Goal: Information Seeking & Learning: Find specific fact

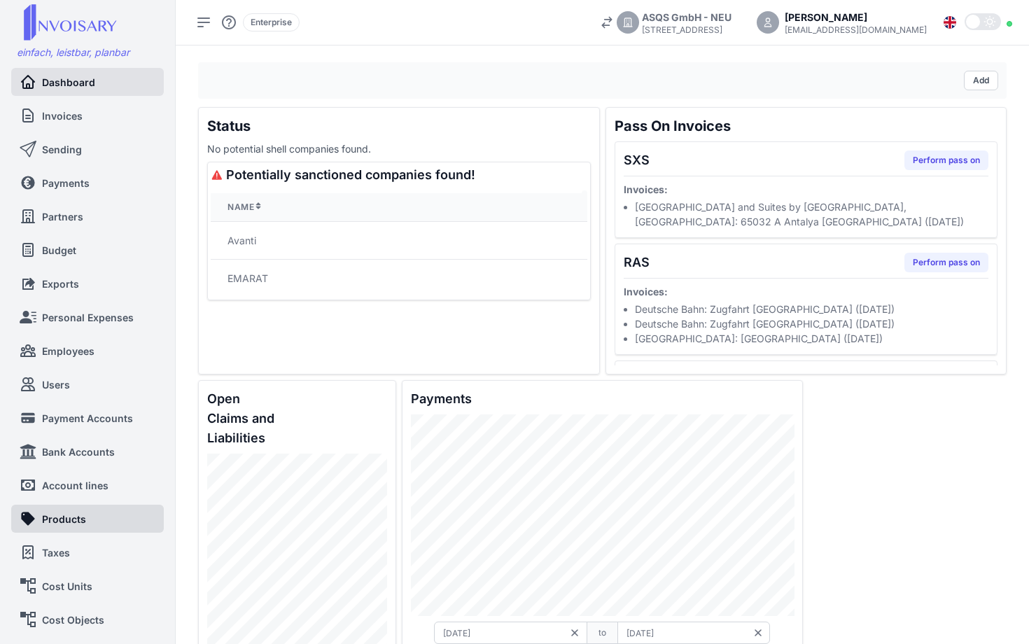
scroll to position [50, 0]
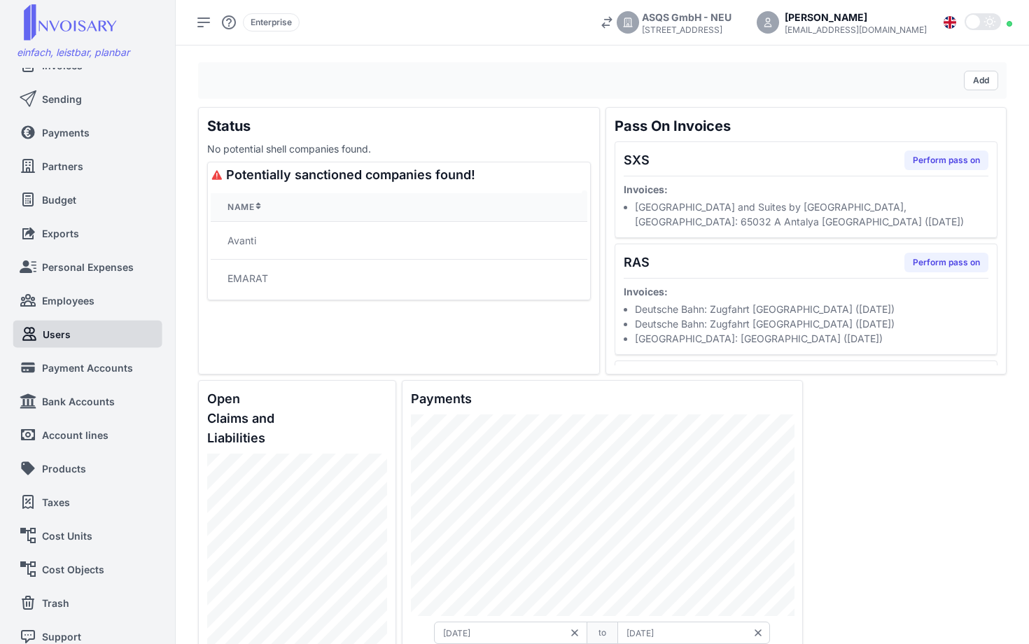
click at [85, 337] on link "Users" at bounding box center [87, 333] width 133 height 27
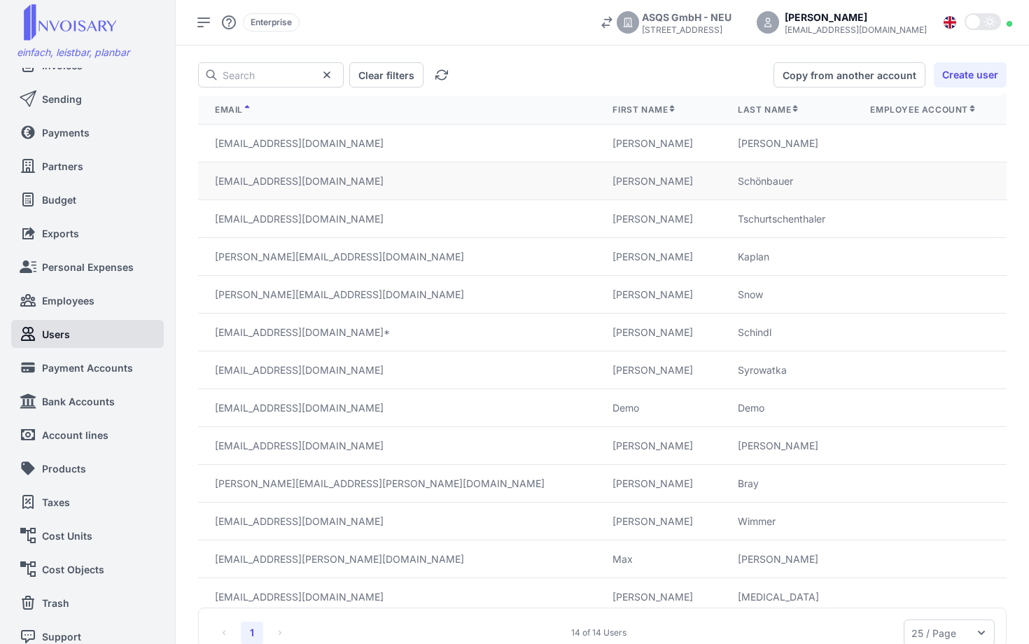
drag, startPoint x: 611, startPoint y: 500, endPoint x: 304, endPoint y: 186, distance: 439.1
click at [304, 186] on td "[EMAIL_ADDRESS][DOMAIN_NAME]" at bounding box center [397, 181] width 398 height 38
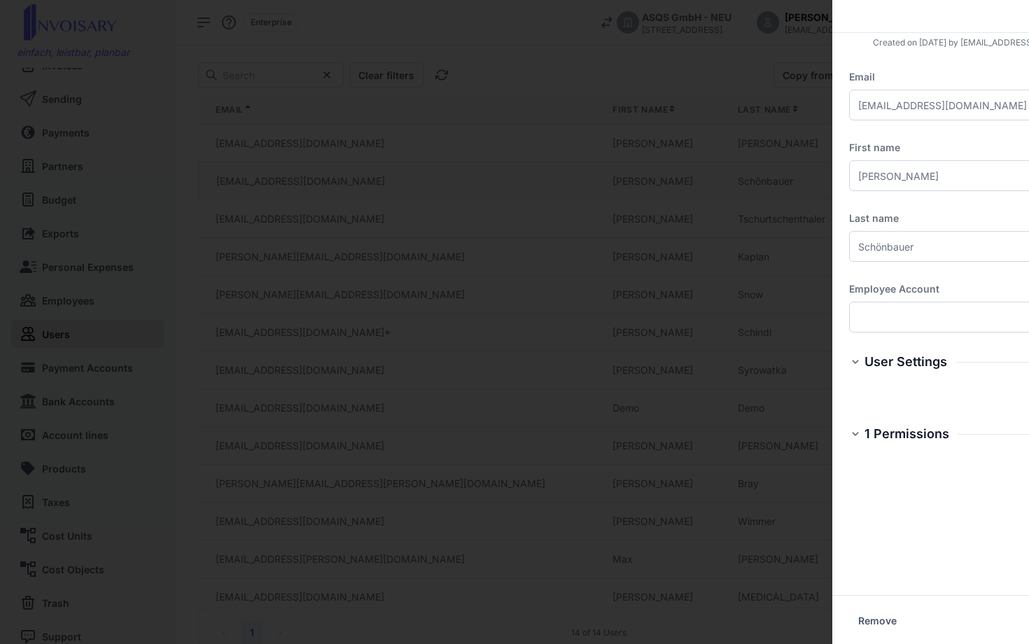
checkbox input "false"
checkbox input "true"
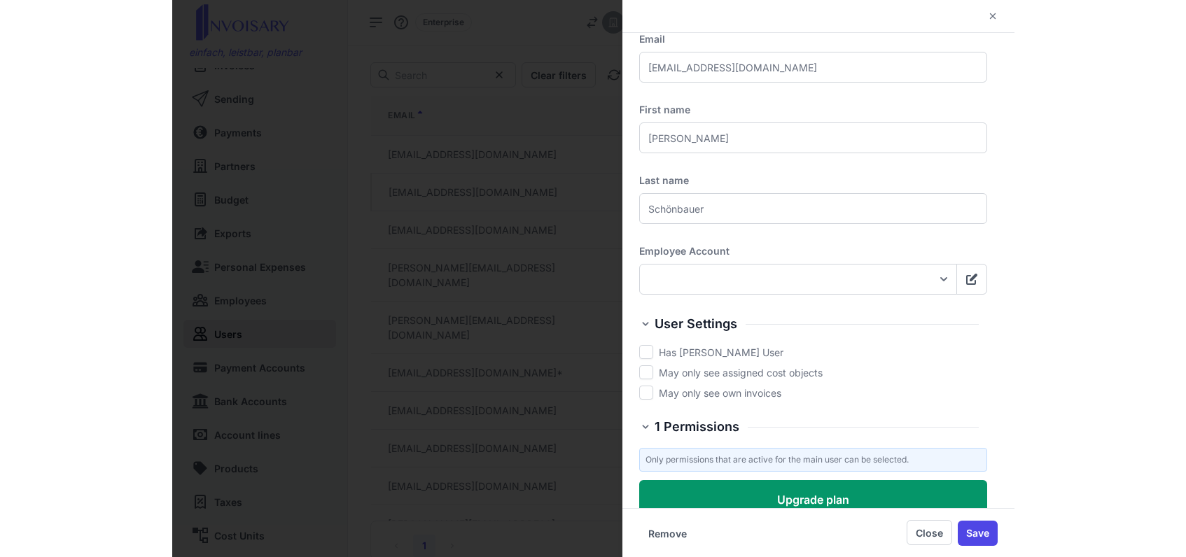
scroll to position [57, 0]
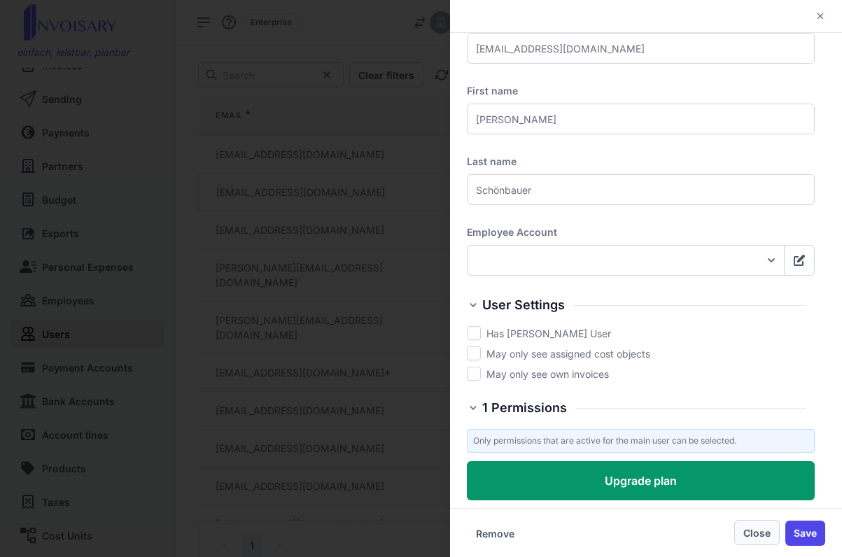
click at [758, 536] on button "Close" at bounding box center [757, 532] width 46 height 25
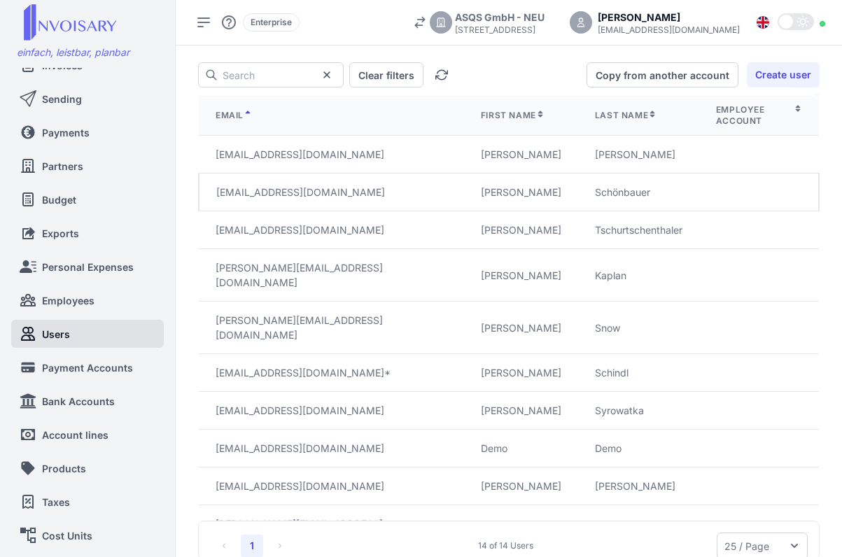
click at [833, 23] on div "Enterprise ASQS GmbH - [STREET_ADDRESS] [PERSON_NAME] [EMAIL_ADDRESS][DOMAIN_NA…" at bounding box center [509, 22] width 667 height 45
click at [826, 24] on div at bounding box center [822, 22] width 17 height 15
click at [204, 20] on icon at bounding box center [203, 22] width 17 height 17
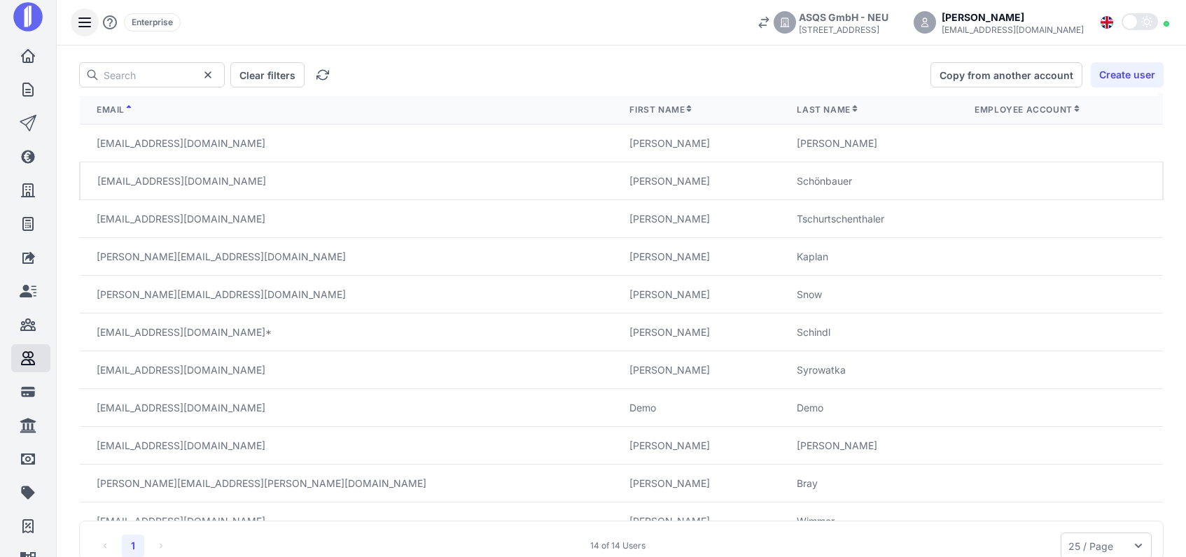
click at [1028, 15] on div "[PERSON_NAME]" at bounding box center [1013, 17] width 142 height 15
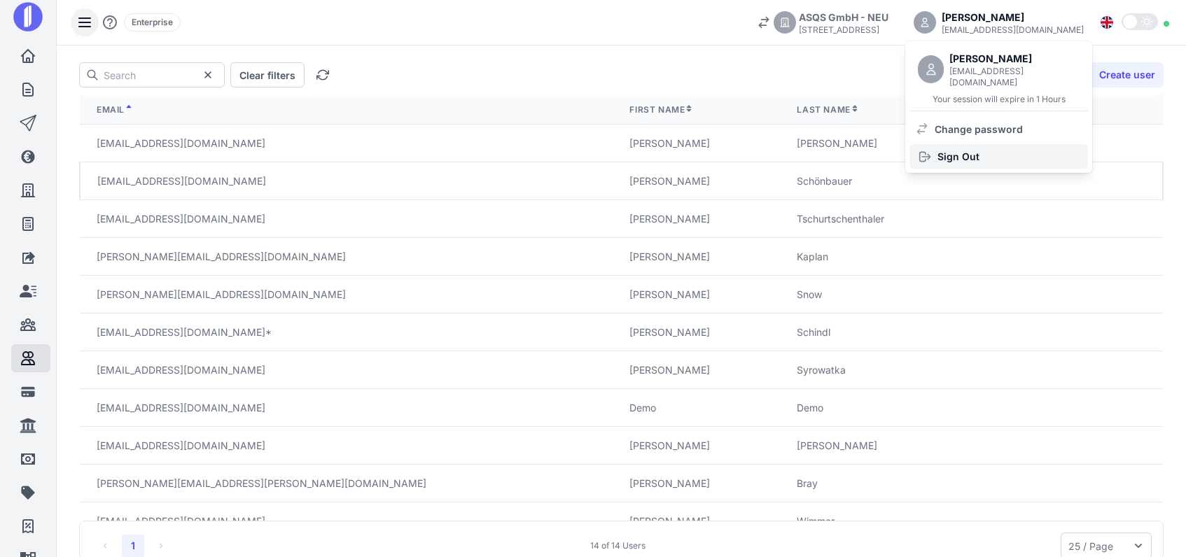
click at [980, 149] on span "Sign Out" at bounding box center [959, 156] width 42 height 15
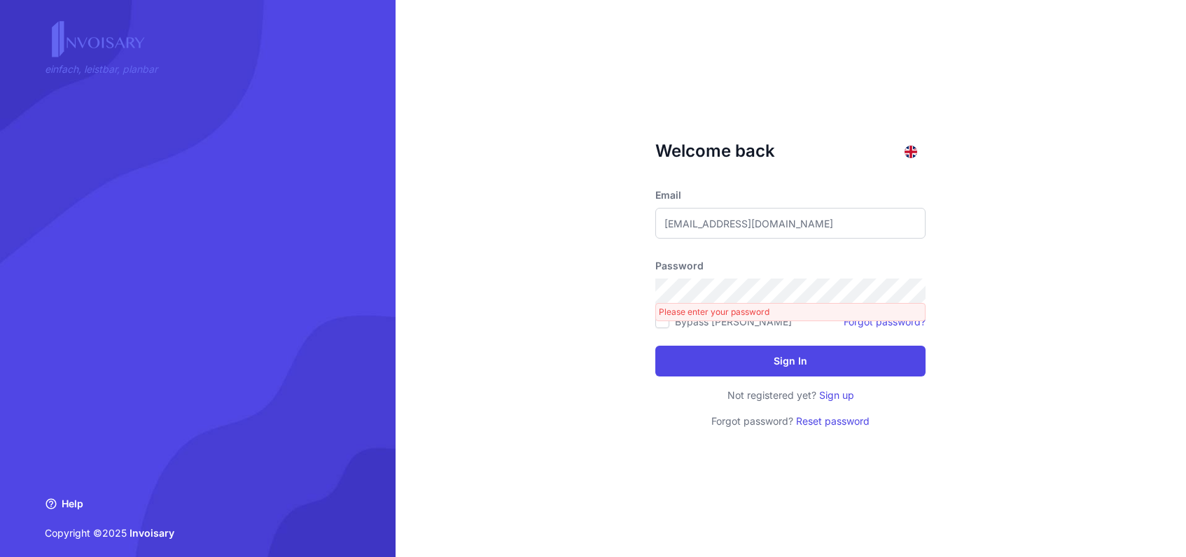
click at [970, 264] on div "Welcome back Email [EMAIL_ADDRESS][DOMAIN_NAME] Password Please enter your pass…" at bounding box center [791, 278] width 790 height 557
click at [1028, 320] on div "Welcome back Email [EMAIL_ADDRESS][DOMAIN_NAME] Password Please enter your pass…" at bounding box center [791, 278] width 790 height 557
click at [954, 319] on div "Welcome back Email [EMAIL_ADDRESS][DOMAIN_NAME] Password Please enter your pass…" at bounding box center [791, 278] width 790 height 557
click at [588, 521] on div "Welcome back Email [EMAIL_ADDRESS][DOMAIN_NAME] Password Please enter your pass…" at bounding box center [791, 278] width 790 height 557
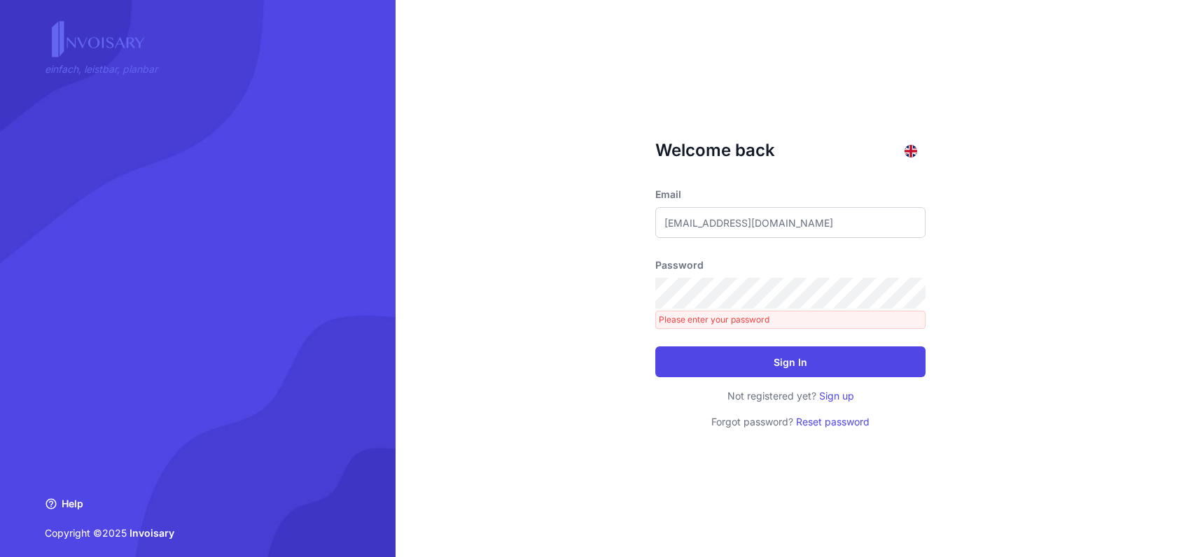
click at [503, 228] on div "Welcome back Email [EMAIL_ADDRESS][DOMAIN_NAME] Password Please enter your pass…" at bounding box center [791, 278] width 790 height 557
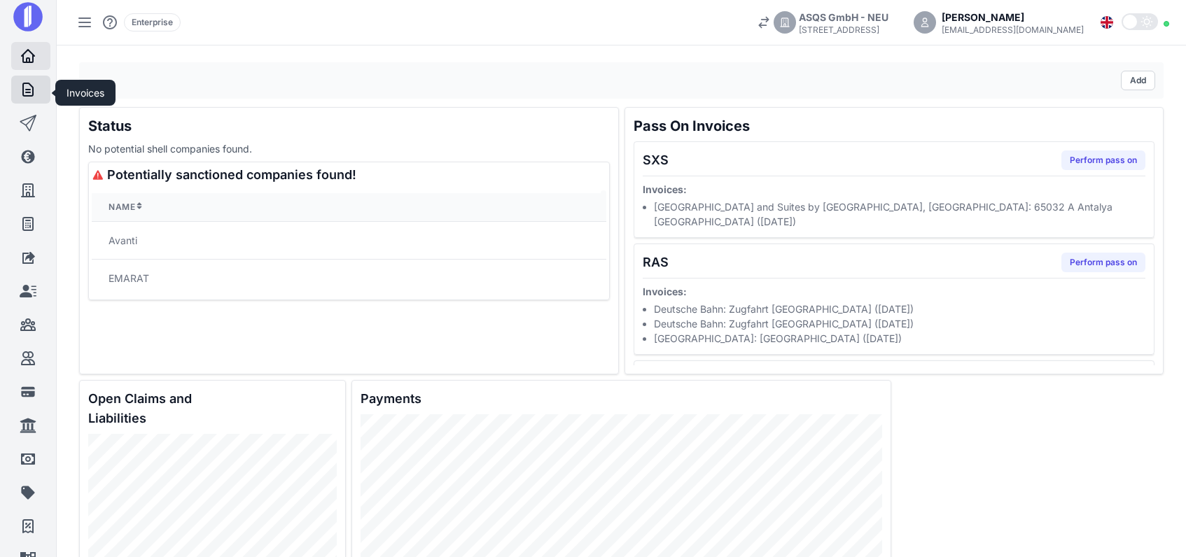
click at [28, 90] on icon at bounding box center [28, 89] width 10 height 13
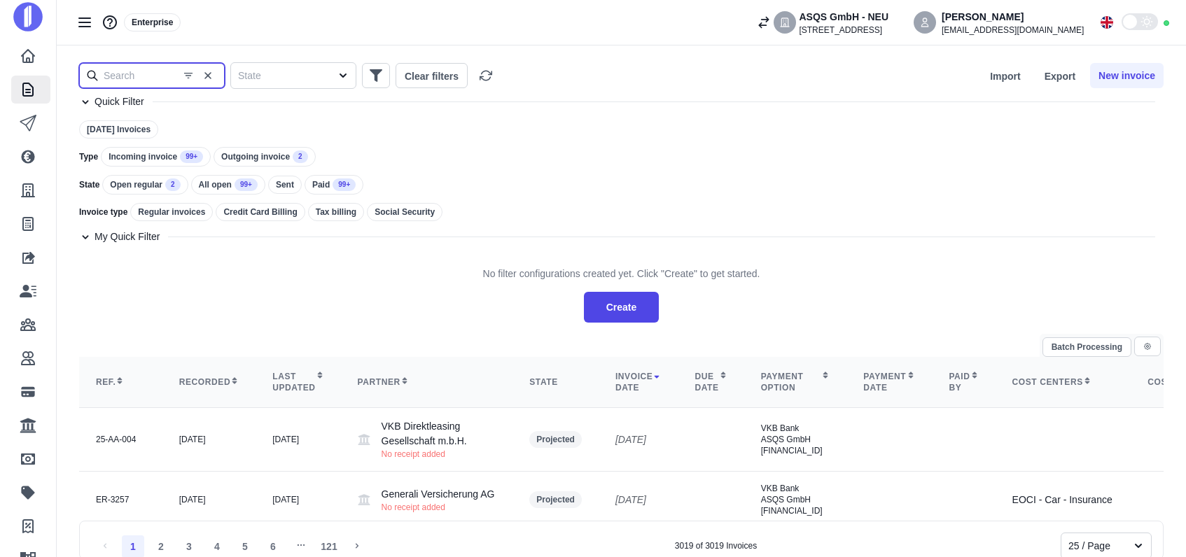
click at [144, 71] on input "text" at bounding box center [152, 75] width 146 height 25
type input "magenta"
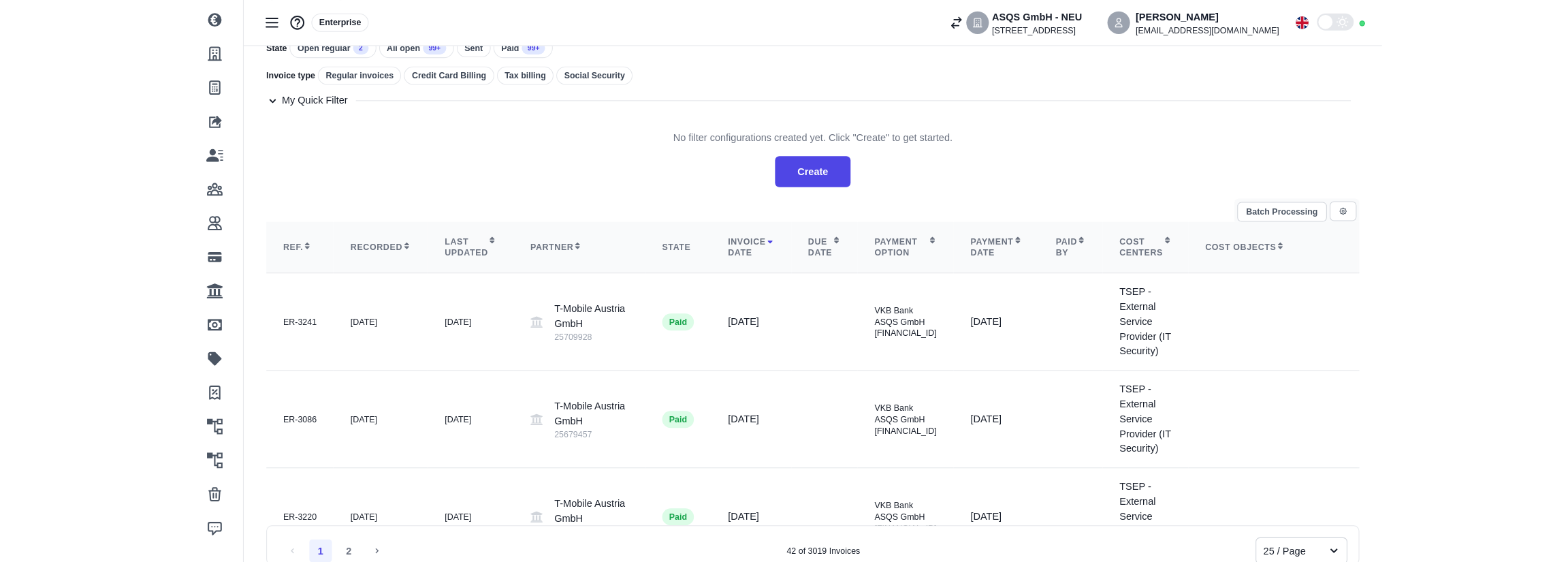
scroll to position [136, 0]
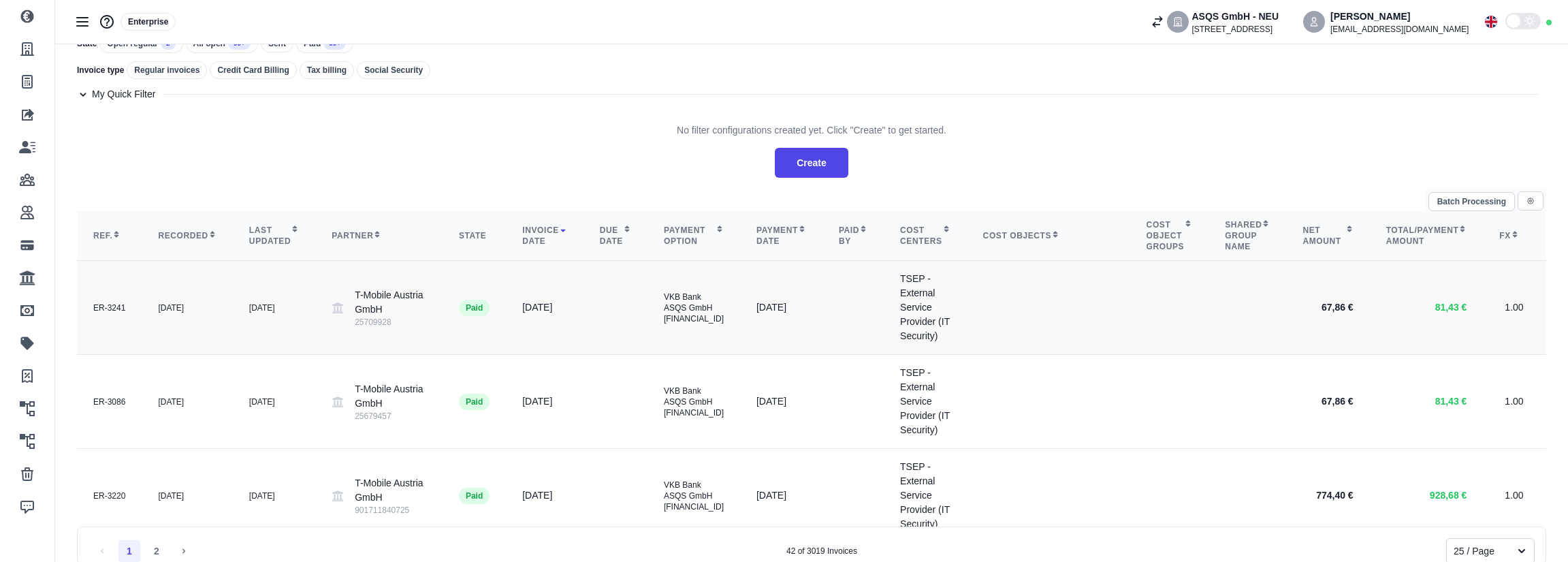
click at [967, 296] on td "TSEP - External Service Provider (IT Security)" at bounding box center [925, 307] width 83 height 94
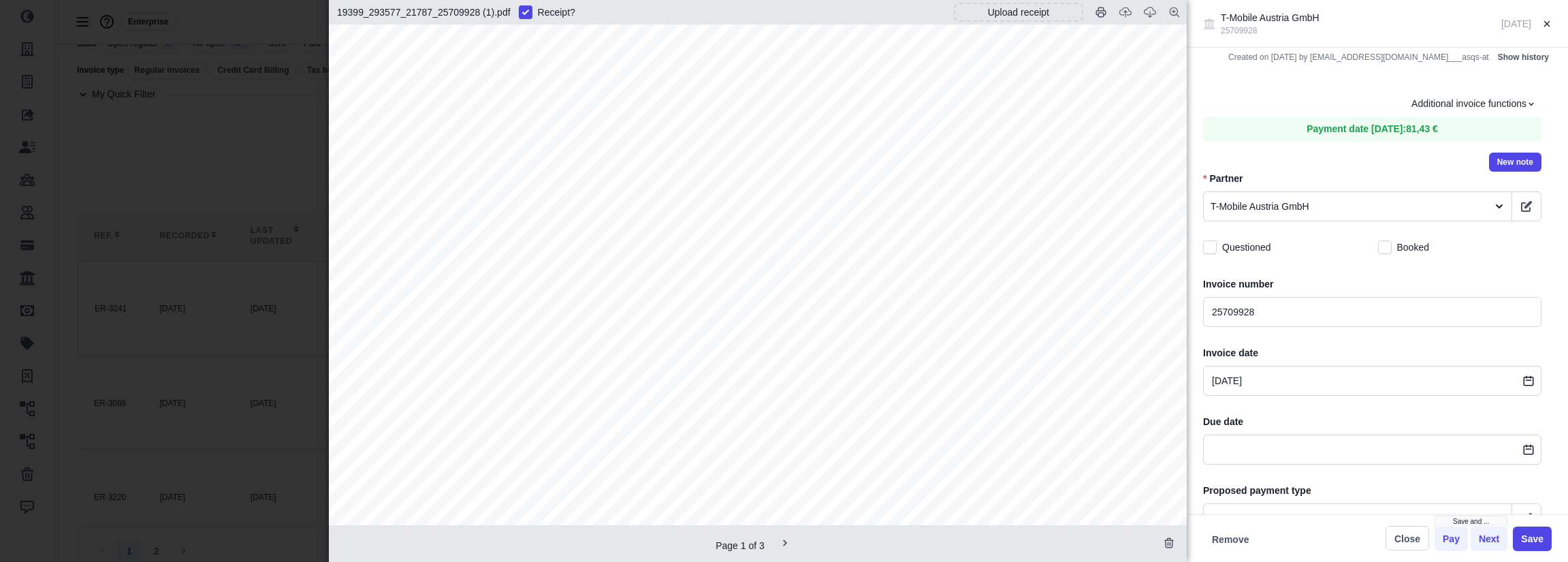
scroll to position [372, 0]
click at [1114, 96] on span "293577" at bounding box center [1101, 96] width 49 height 15
copy span "293577"
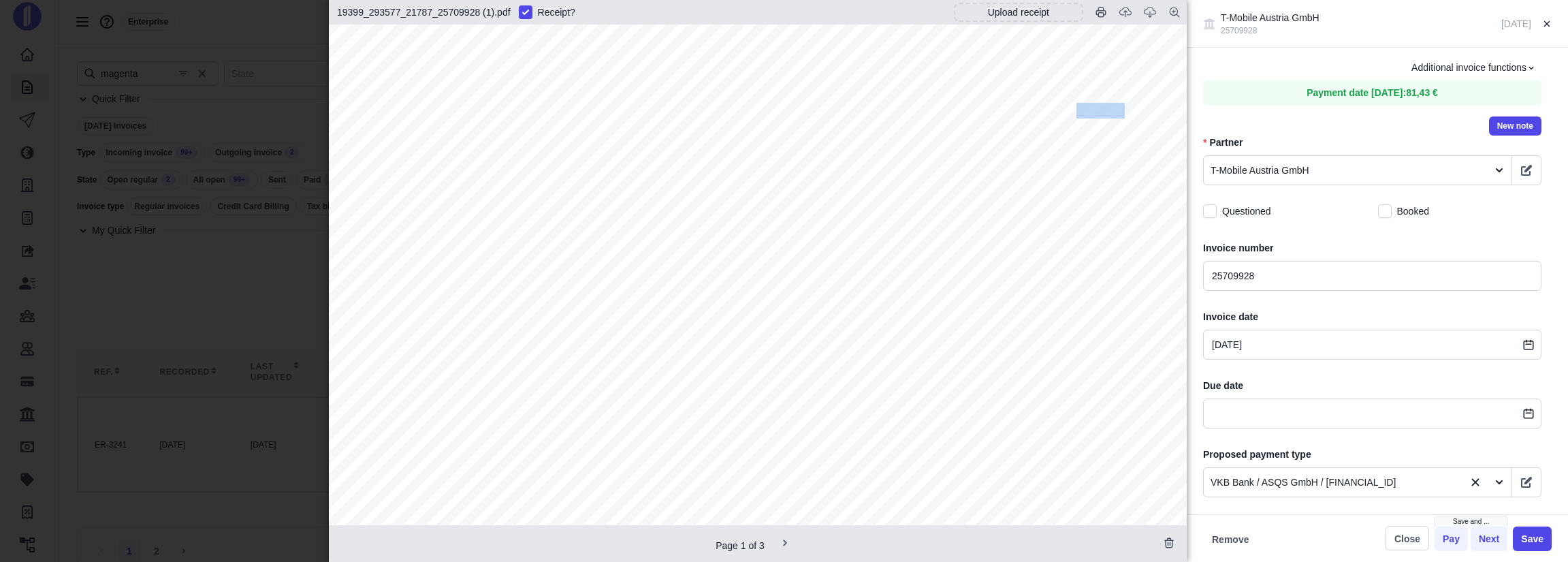
scroll to position [0, 0]
click at [1093, 143] on span "25709928" at bounding box center [1093, 150] width 64 height 15
drag, startPoint x: 410, startPoint y: 402, endPoint x: 760, endPoint y: 391, distance: 350.2
click at [760, 391] on div "Ihre Magenta Rechnung ||DA|TA|DU|F1| | | | | |293577||| Kundennummer: Belegnumm…" at bounding box center [758, 364] width 858 height 1213
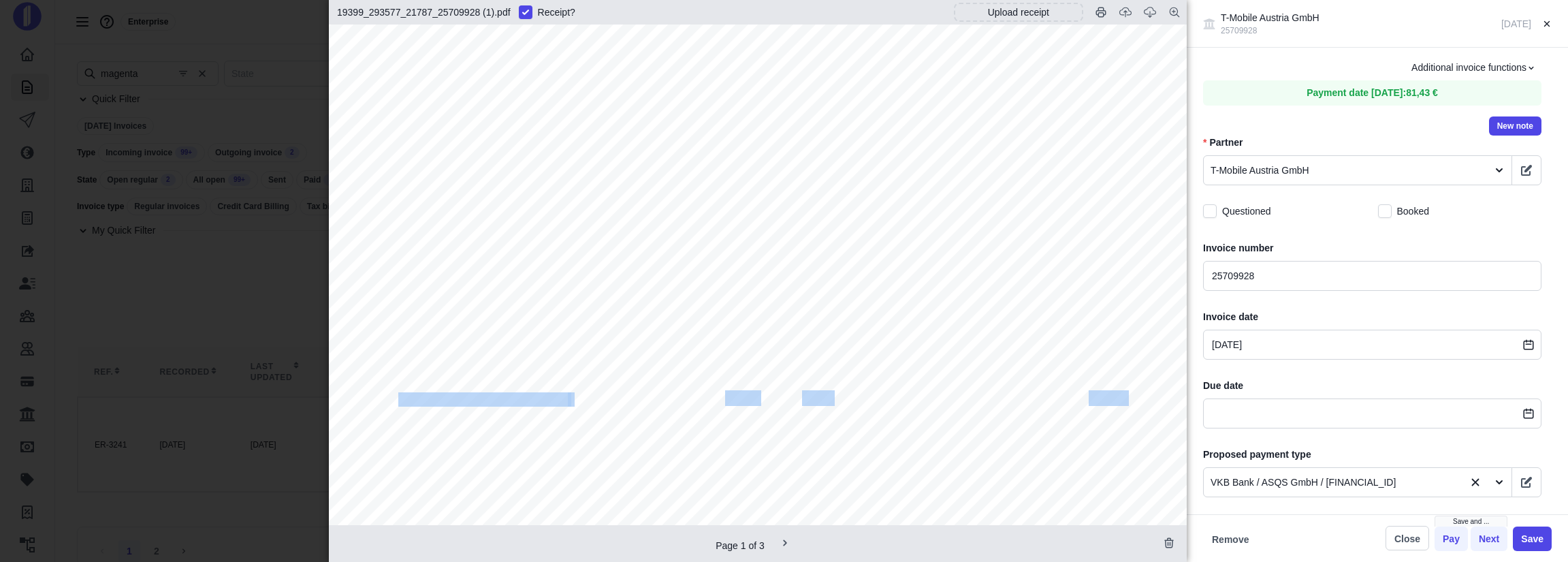
click at [760, 391] on span "59,86" at bounding box center [743, 398] width 36 height 15
